Goal: Information Seeking & Learning: Check status

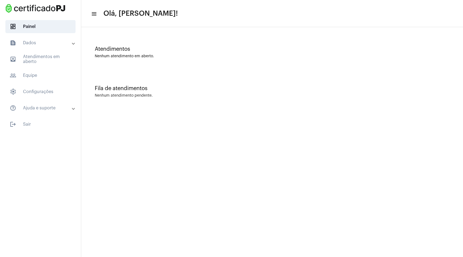
click at [30, 42] on mat-panel-title "text_snippet_outlined Dados" at bounding box center [41, 43] width 63 height 7
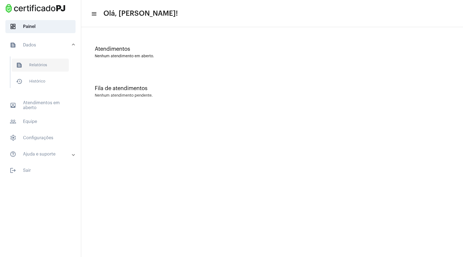
click at [33, 63] on span "text_snippet_outlined Relatórios" at bounding box center [40, 65] width 57 height 13
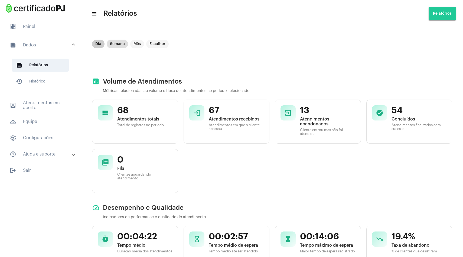
click at [98, 45] on mat-chip "Dia" at bounding box center [98, 44] width 12 height 9
click at [44, 82] on span "history_outlined Histórico" at bounding box center [40, 81] width 57 height 13
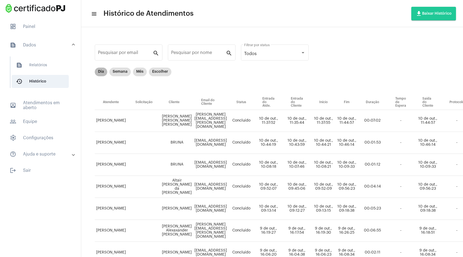
click at [105, 76] on div "Dia Semana Mês Escolher" at bounding box center [133, 71] width 79 height 11
click at [102, 71] on mat-chip "Dia" at bounding box center [101, 71] width 12 height 9
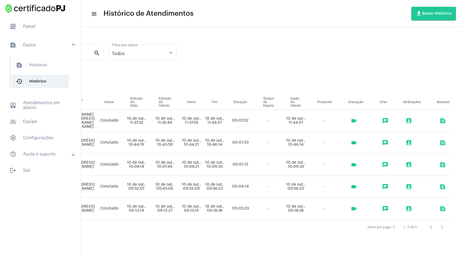
scroll to position [0, 154]
click at [357, 146] on mat-icon "videocam" at bounding box center [354, 142] width 7 height 7
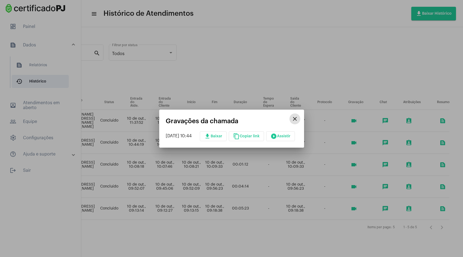
click at [286, 133] on button "play_circle_filled Assistir" at bounding box center [280, 136] width 29 height 10
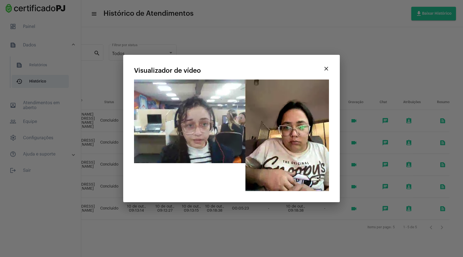
click at [324, 69] on mat-icon "close" at bounding box center [326, 68] width 7 height 7
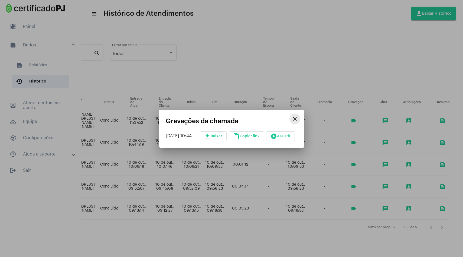
click at [298, 117] on mat-icon "close" at bounding box center [295, 118] width 7 height 7
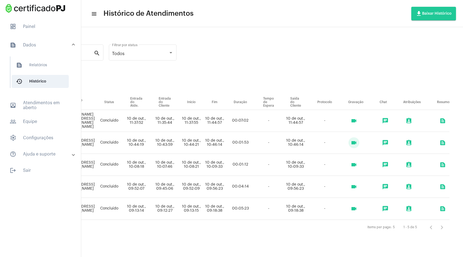
click at [359, 124] on button "videocam" at bounding box center [354, 120] width 11 height 11
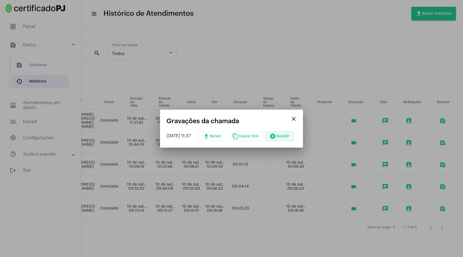
click at [286, 137] on span "play_circle_filled Assistir" at bounding box center [280, 136] width 20 height 4
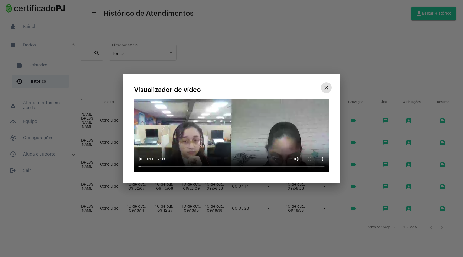
click at [328, 91] on mat-icon "close" at bounding box center [326, 87] width 7 height 7
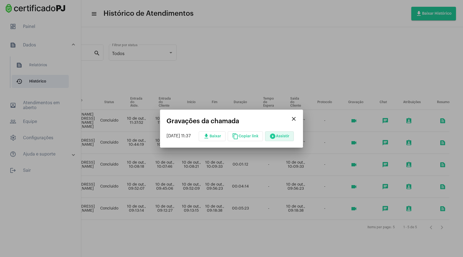
click at [297, 117] on mat-icon "close" at bounding box center [294, 118] width 7 height 7
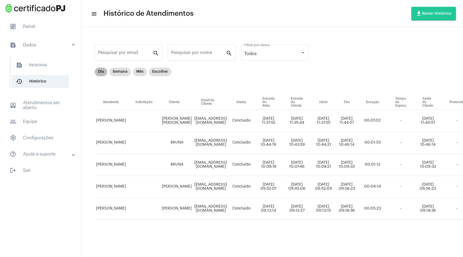
click at [103, 74] on mat-chip "Dia" at bounding box center [101, 71] width 12 height 9
click at [40, 22] on span "dashboard Painel" at bounding box center [40, 26] width 70 height 13
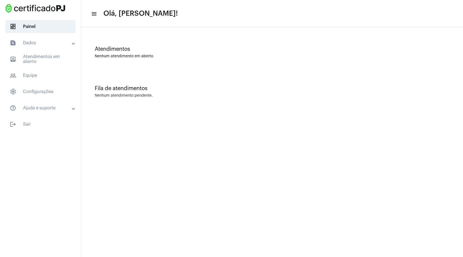
click at [36, 48] on mat-expansion-panel-header "text_snippet_outlined Dados" at bounding box center [42, 42] width 78 height 13
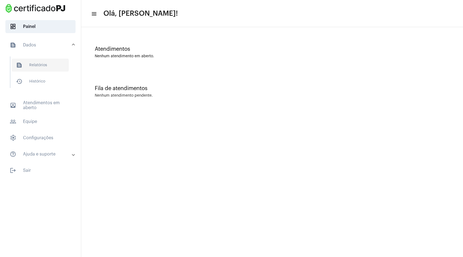
click at [37, 66] on span "text_snippet_outlined Relatórios" at bounding box center [40, 65] width 57 height 13
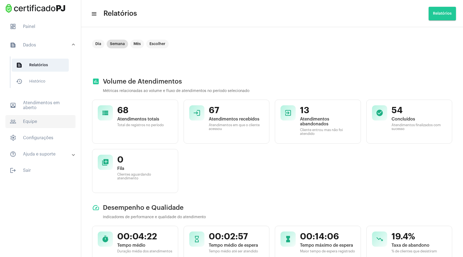
click at [42, 120] on span "people_outline Equipe" at bounding box center [40, 121] width 70 height 13
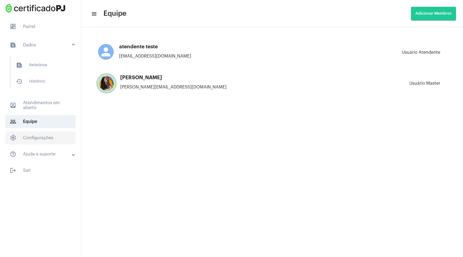
click at [40, 137] on span "settings Configurações" at bounding box center [40, 137] width 70 height 13
